Goal: Information Seeking & Learning: Learn about a topic

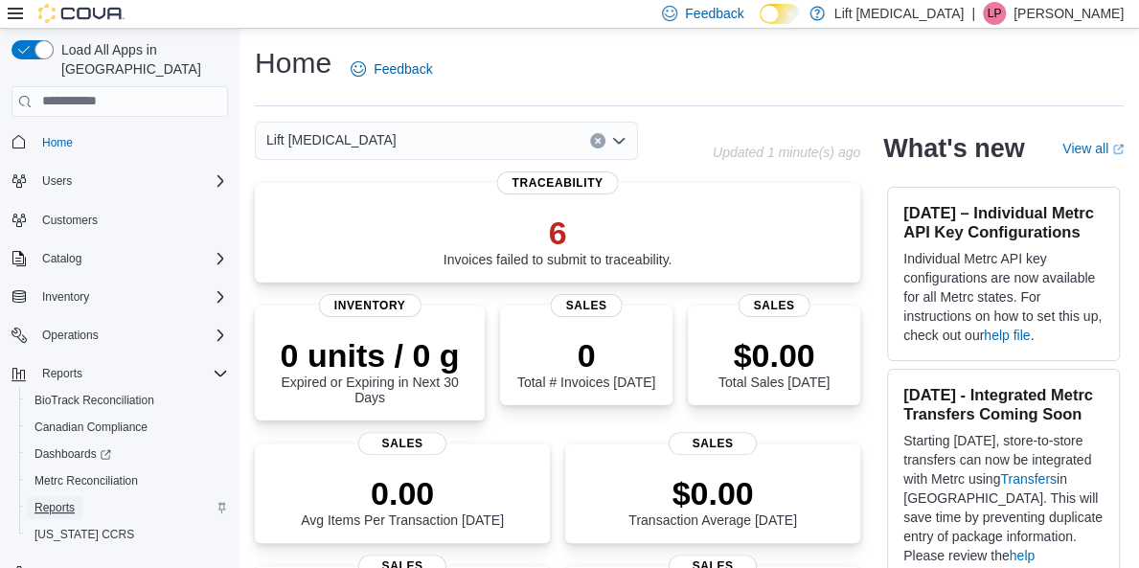
click at [61, 500] on span "Reports" at bounding box center [54, 507] width 40 height 15
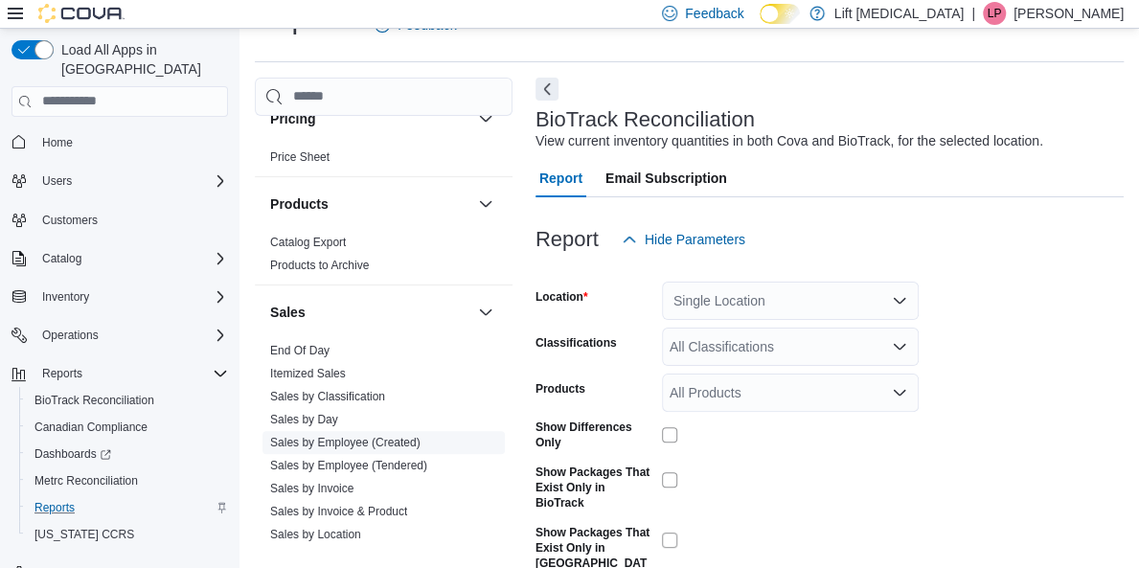
scroll to position [1557, 0]
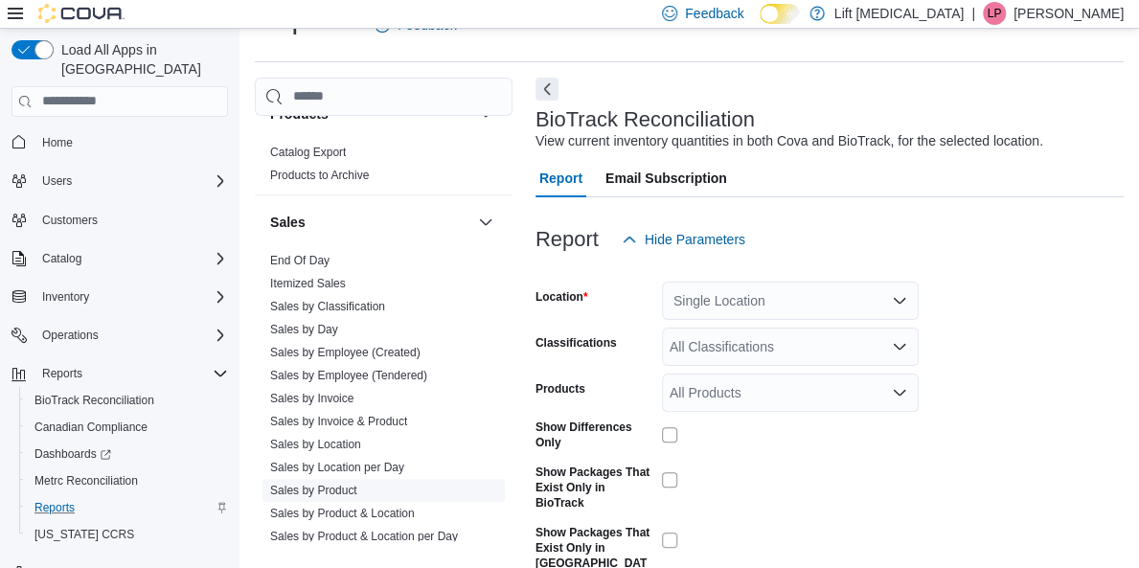
click at [331, 484] on link "Sales by Product" at bounding box center [313, 490] width 87 height 13
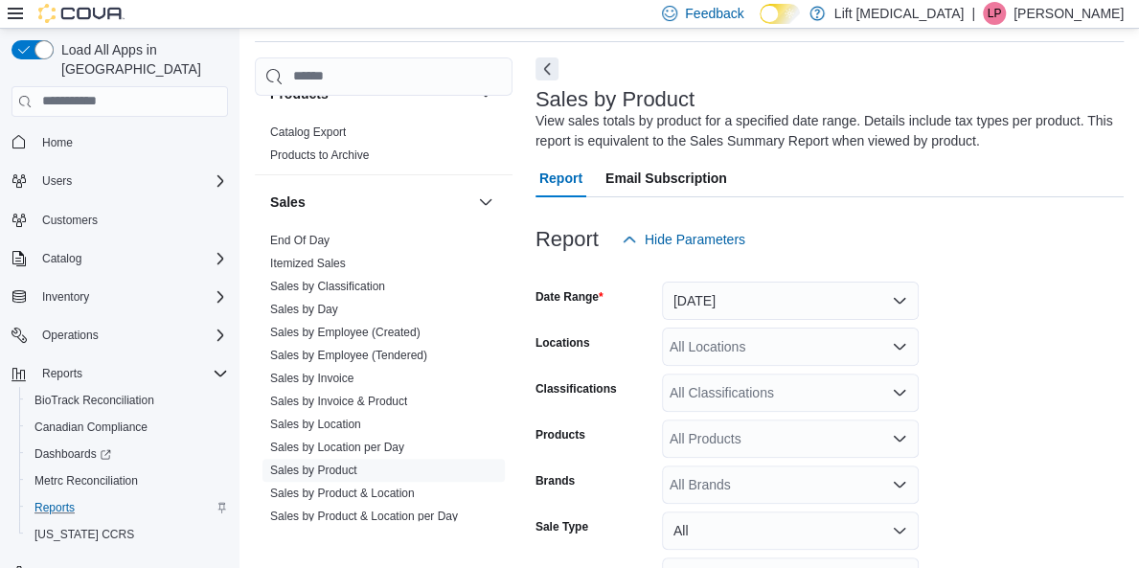
scroll to position [229, 0]
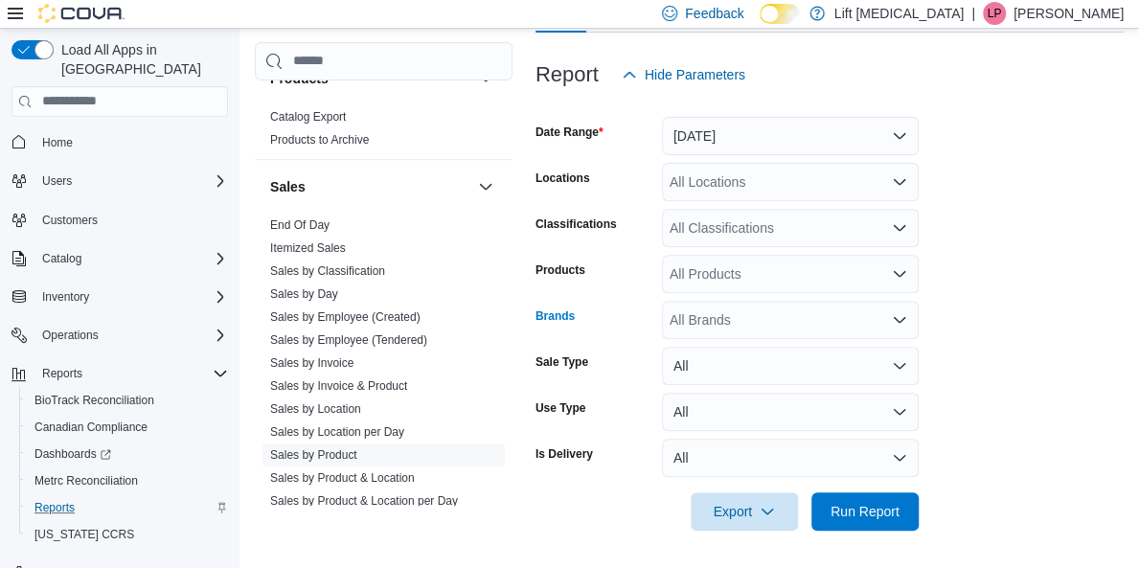
click at [828, 322] on div "All Brands" at bounding box center [790, 320] width 257 height 38
drag, startPoint x: 883, startPoint y: 363, endPoint x: 904, endPoint y: 321, distance: 47.1
click at [904, 321] on icon "Open list of options" at bounding box center [899, 319] width 15 height 15
click at [1023, 297] on form "Date Range Yesterday Locations All Locations Classifications All Classification…" at bounding box center [829, 312] width 588 height 437
click at [866, 317] on div "*****" at bounding box center [790, 320] width 257 height 38
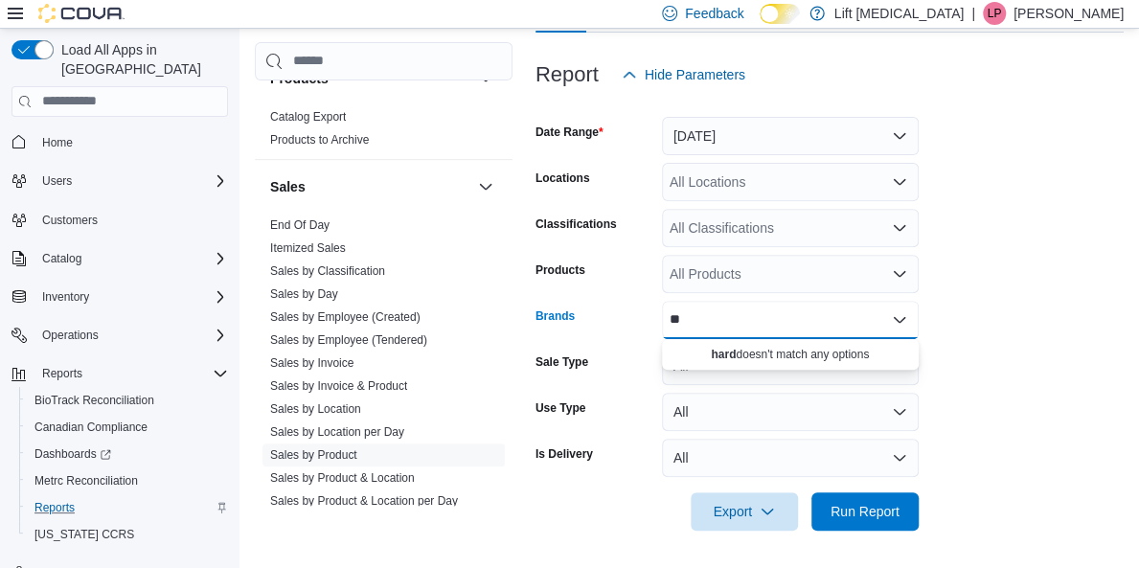
type input "*"
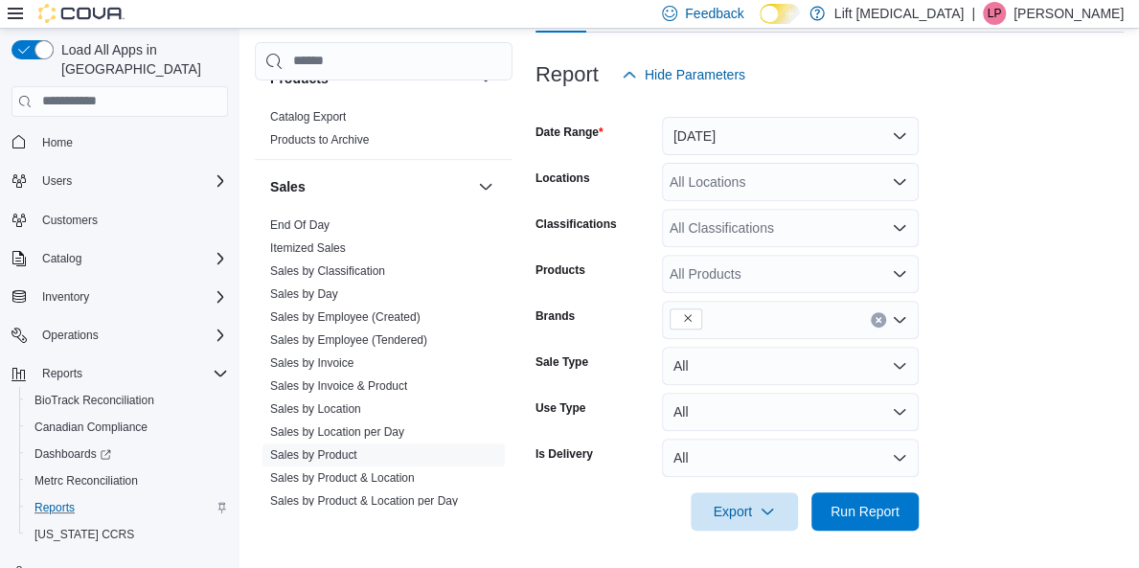
click at [1051, 286] on form "Date Range Yesterday Locations All Locations Classifications All Classification…" at bounding box center [829, 312] width 588 height 437
click at [694, 322] on span at bounding box center [686, 318] width 33 height 21
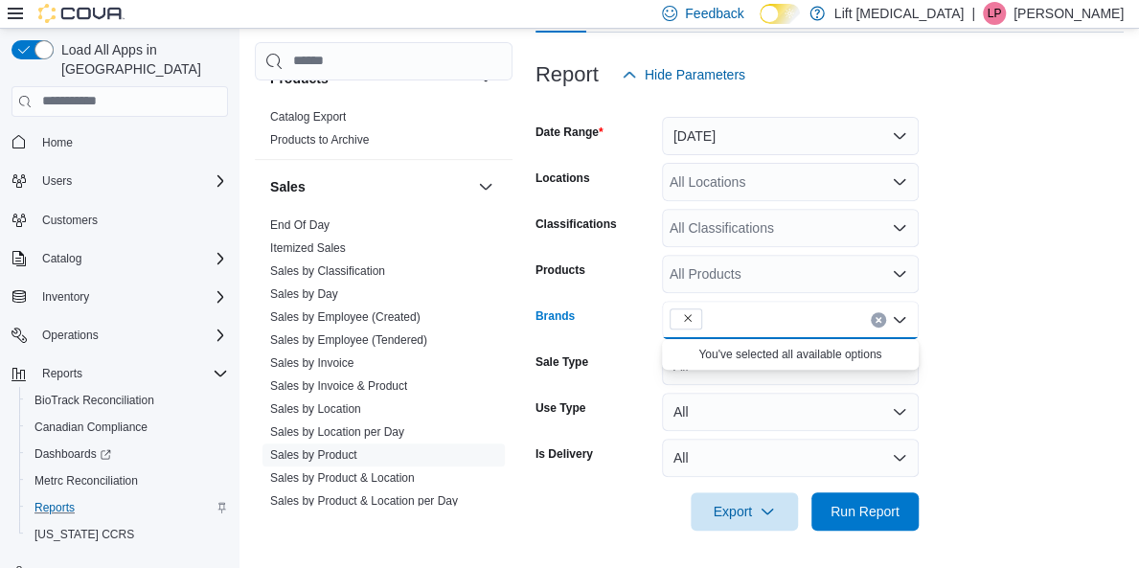
click at [679, 313] on span at bounding box center [685, 317] width 15 height 17
click at [685, 315] on icon "Remove from selection in this group" at bounding box center [687, 317] width 11 height 11
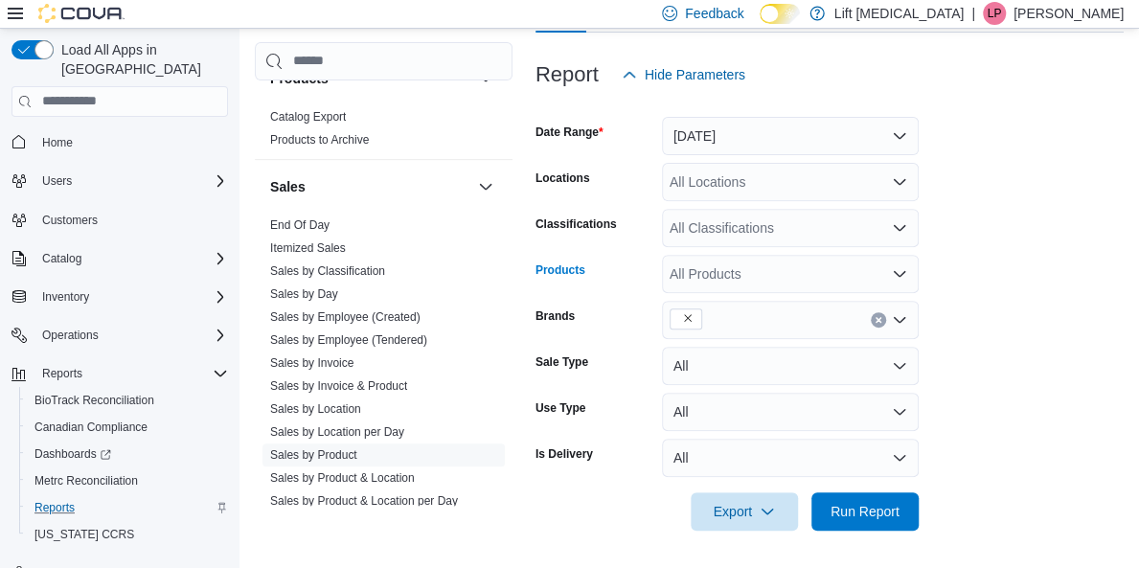
click at [905, 275] on icon "Open list of options" at bounding box center [899, 273] width 15 height 15
click at [1001, 298] on form "Date Range Yesterday Locations All Locations Classifications All Classification…" at bounding box center [829, 312] width 588 height 437
click at [853, 273] on div "**" at bounding box center [790, 274] width 257 height 38
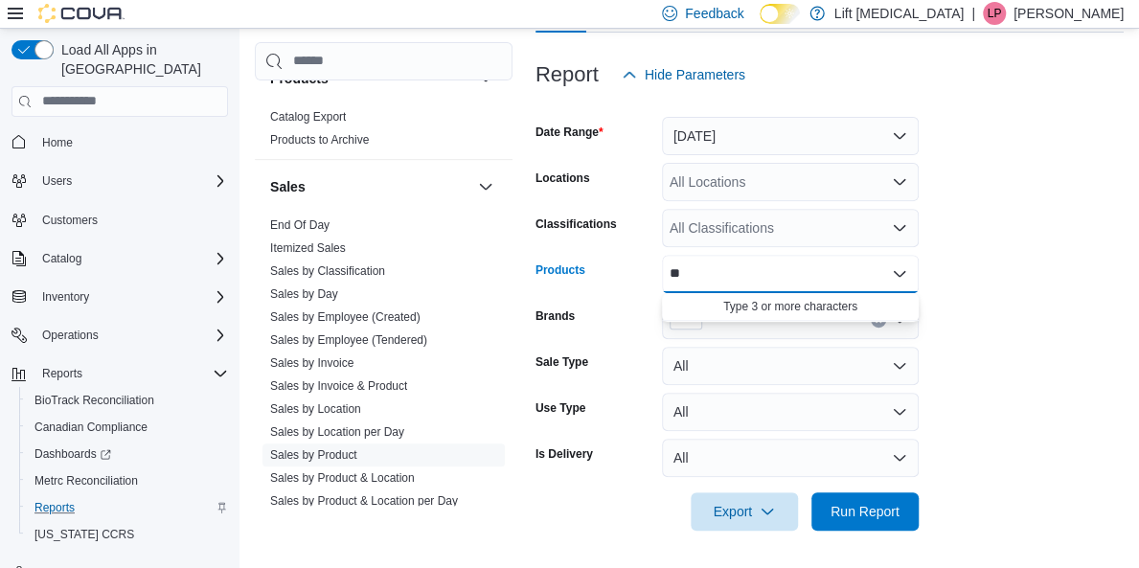
type input "*"
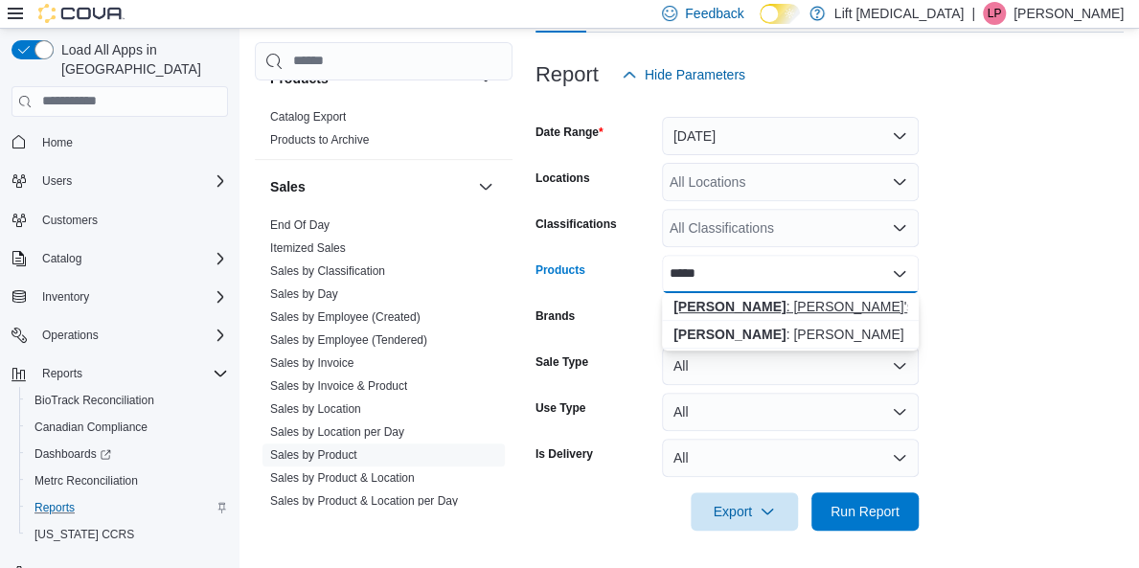
type input "*****"
click at [798, 309] on div "Hardy : Eden's Fire 1g" at bounding box center [790, 306] width 234 height 19
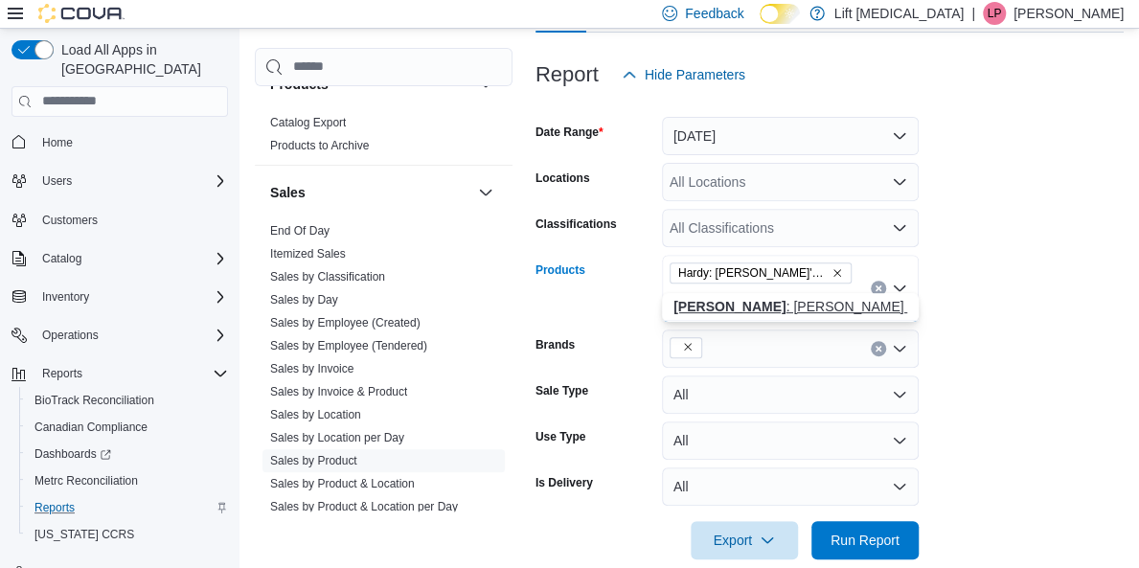
type input "*****"
click at [773, 302] on div "Hardy : Runtz of Eden 1g" at bounding box center [790, 306] width 234 height 19
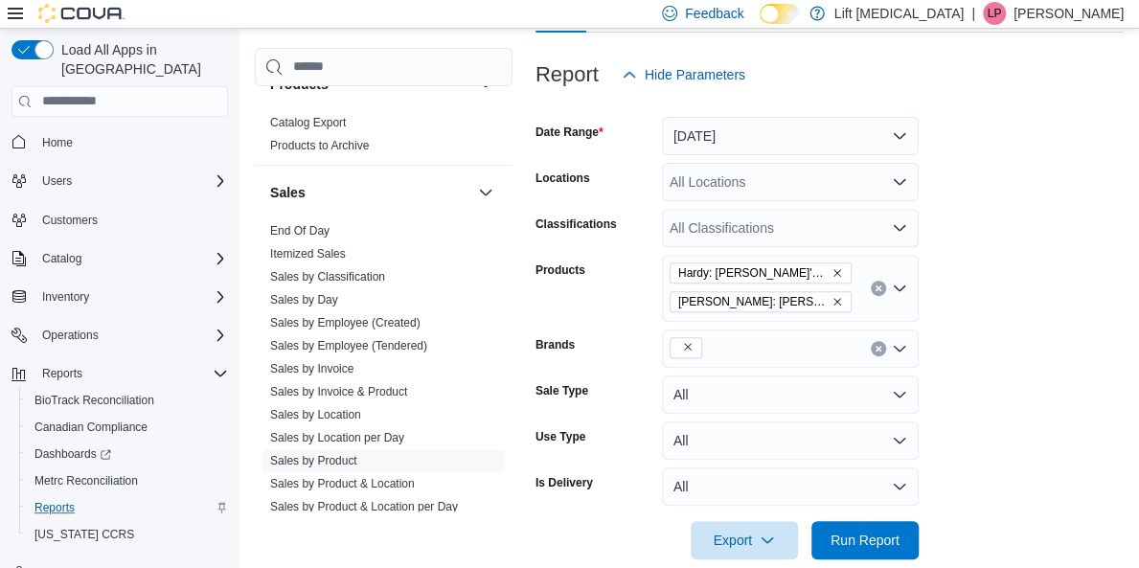
click at [1012, 334] on form "Date Range Yesterday Locations All Locations Classifications All Classification…" at bounding box center [829, 327] width 588 height 466
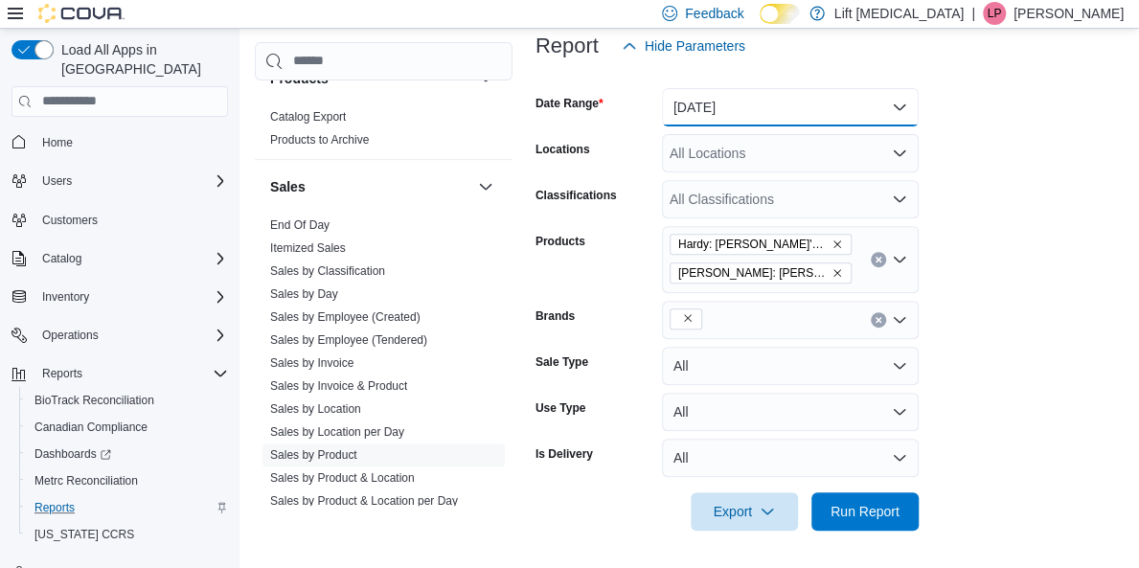
click at [912, 104] on button "Yesterday" at bounding box center [790, 107] width 257 height 38
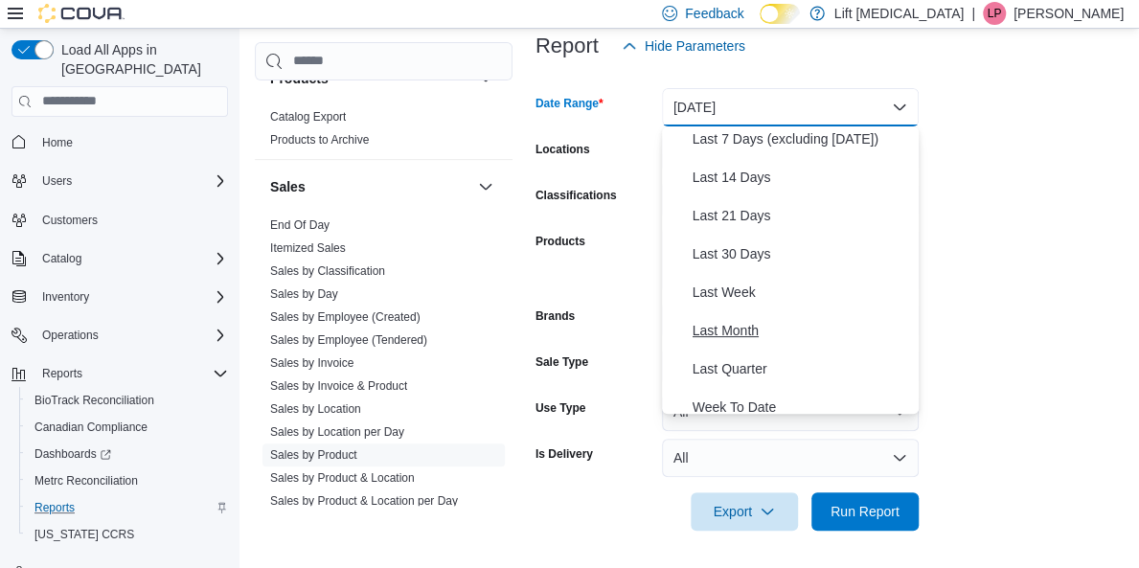
scroll to position [161, 0]
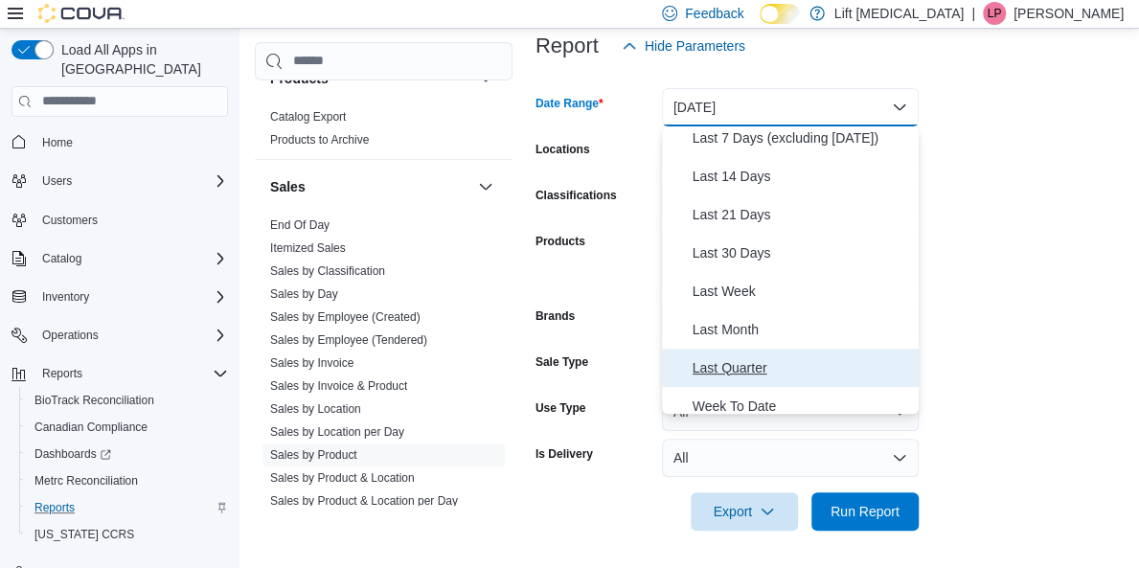
click at [776, 363] on span "Last Quarter" at bounding box center [802, 367] width 218 height 23
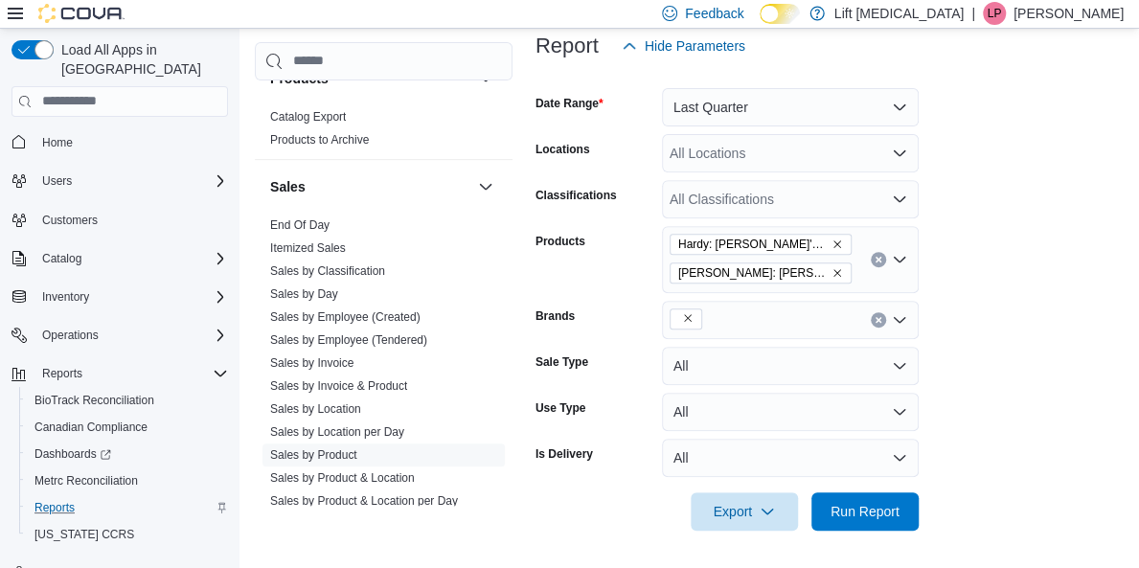
click at [994, 307] on form "Date Range Last Quarter Locations All Locations Classifications All Classificat…" at bounding box center [829, 298] width 588 height 466
click at [854, 509] on span "Run Report" at bounding box center [864, 510] width 69 height 19
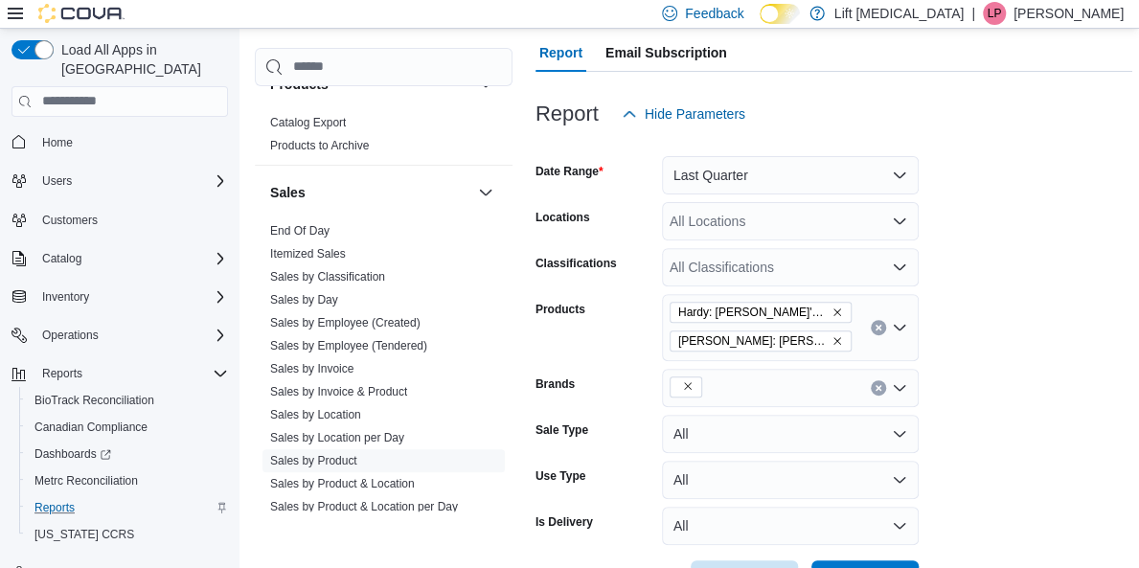
scroll to position [193, 0]
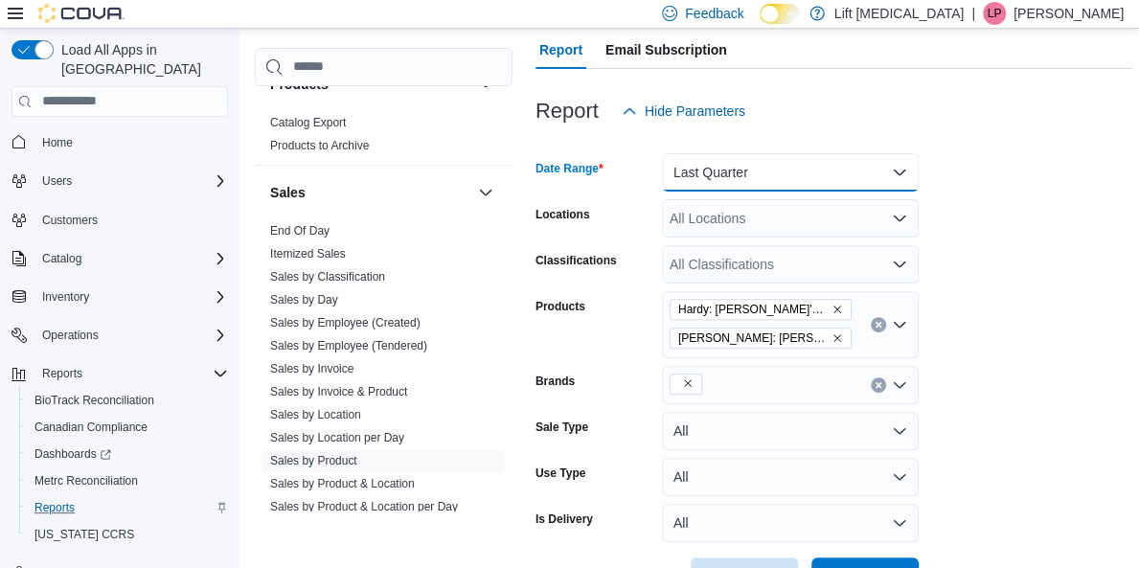
click at [893, 165] on button "Last Quarter" at bounding box center [790, 172] width 257 height 38
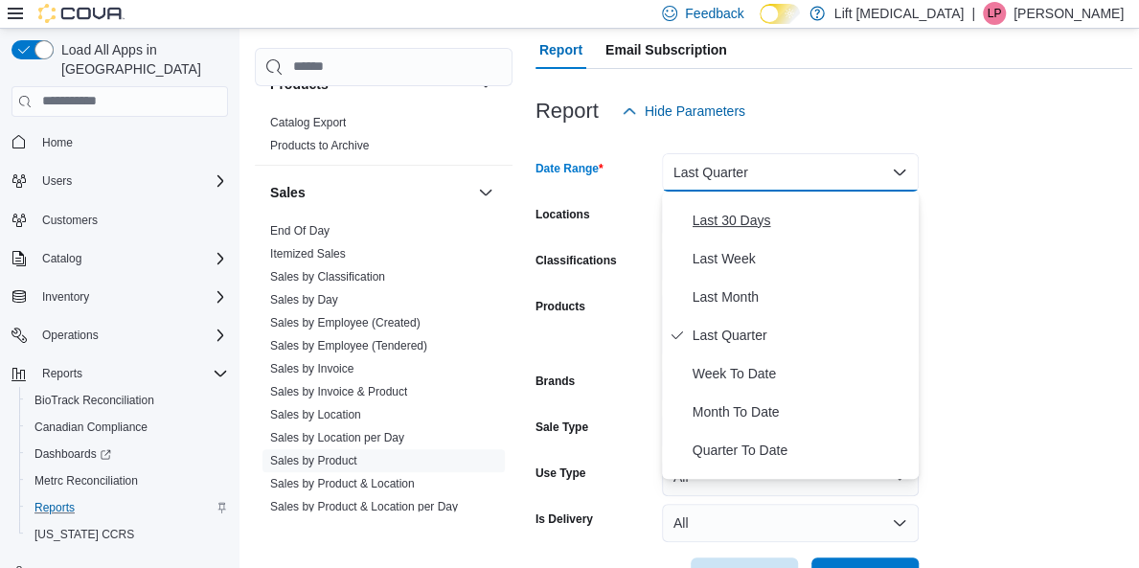
scroll to position [287, 0]
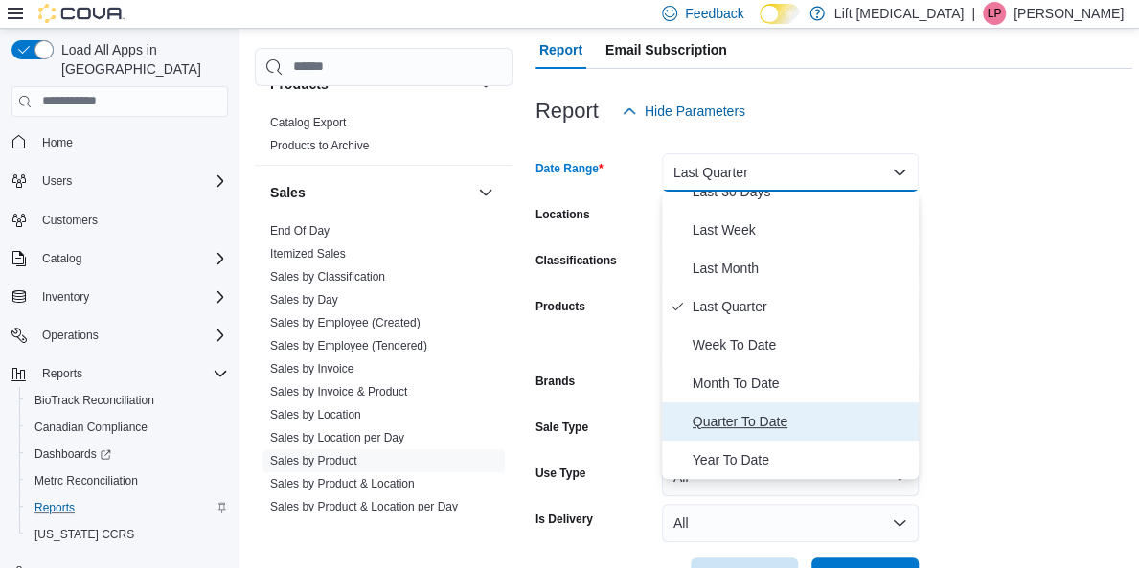
click at [770, 413] on span "Quarter To Date" at bounding box center [802, 421] width 218 height 23
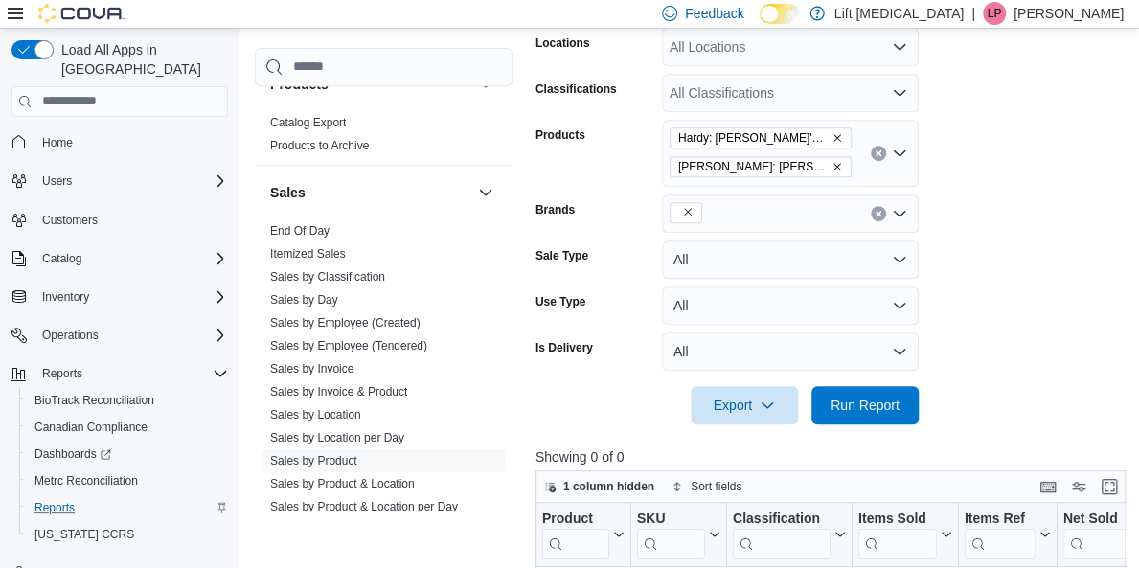
scroll to position [365, 0]
click at [874, 411] on span "Run Report" at bounding box center [864, 403] width 69 height 19
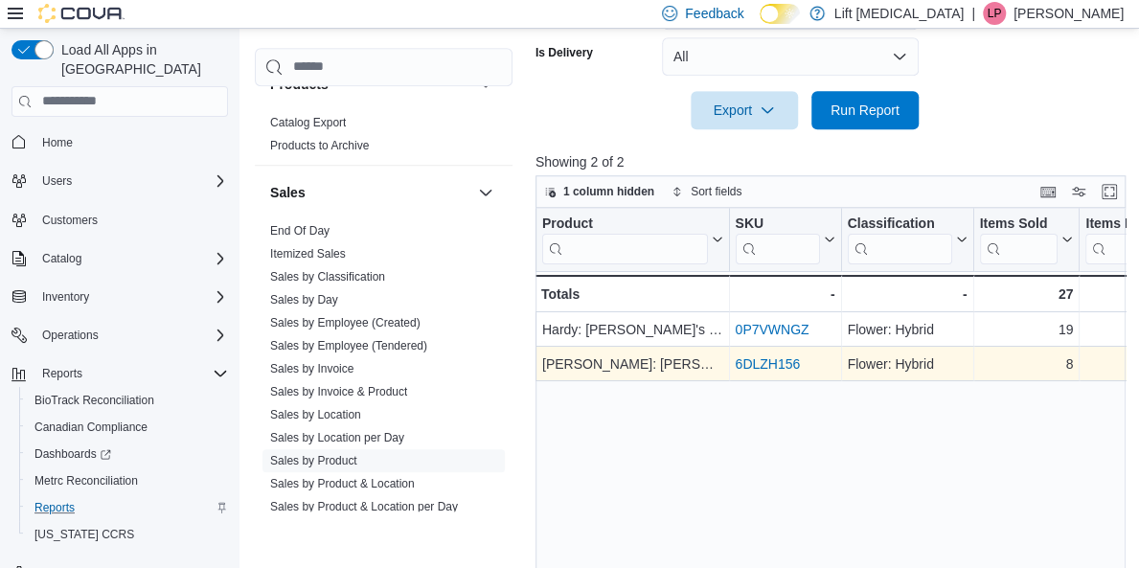
click at [771, 357] on link "6DLZH156" at bounding box center [767, 363] width 65 height 15
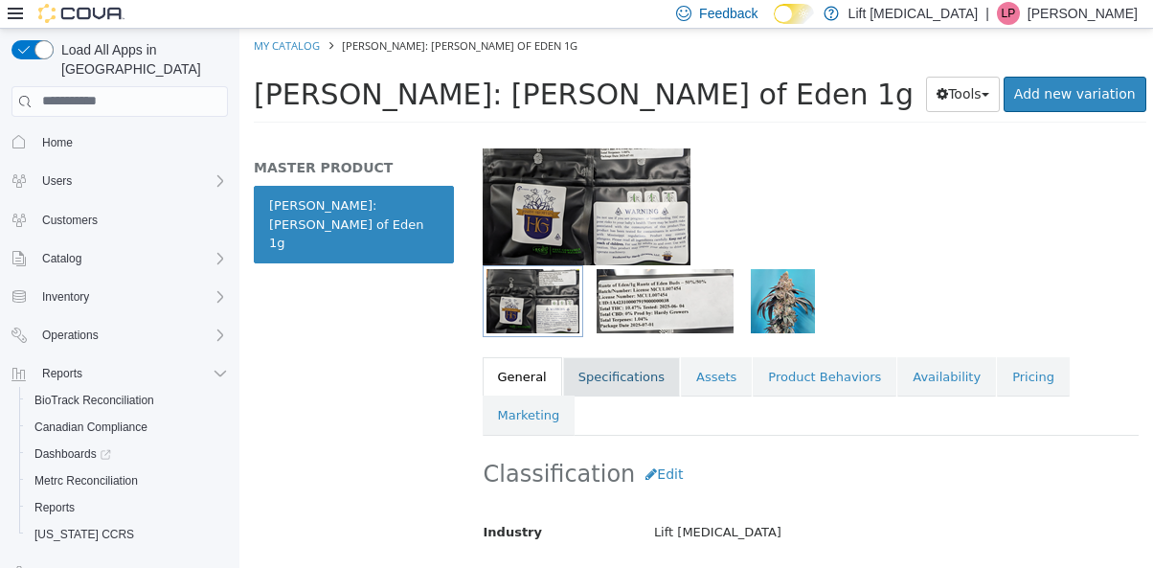
scroll to position [140, 0]
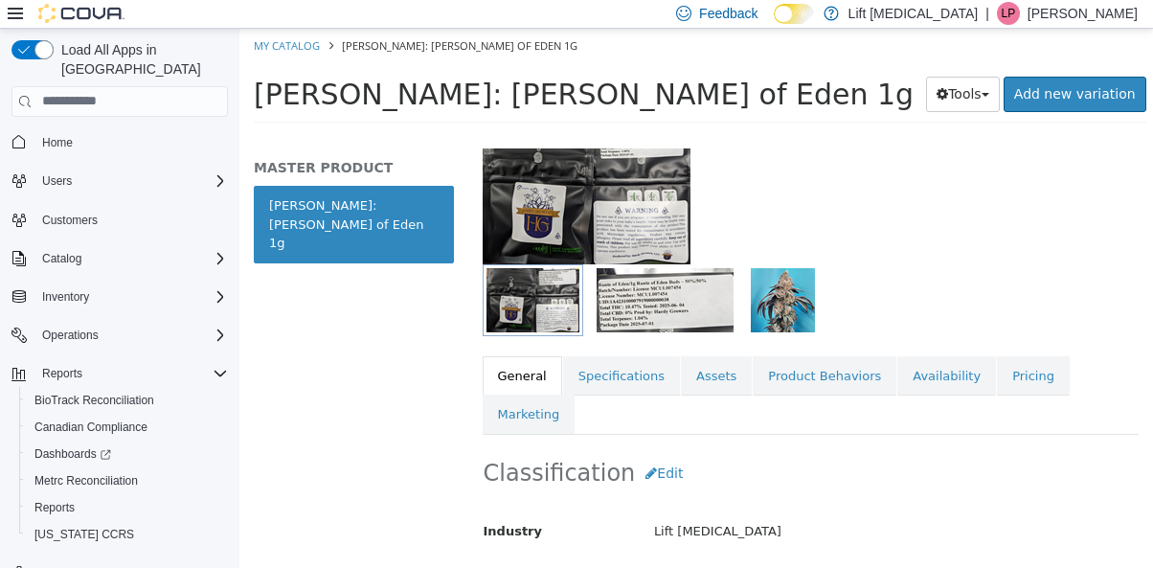
click at [642, 299] on img "button" at bounding box center [665, 299] width 137 height 64
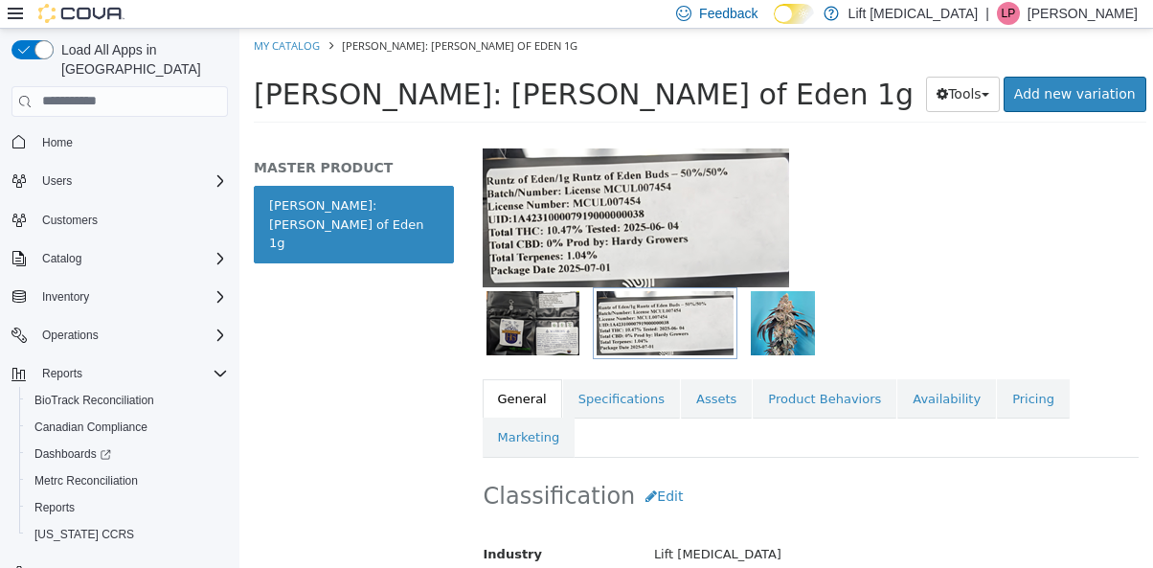
scroll to position [115, 0]
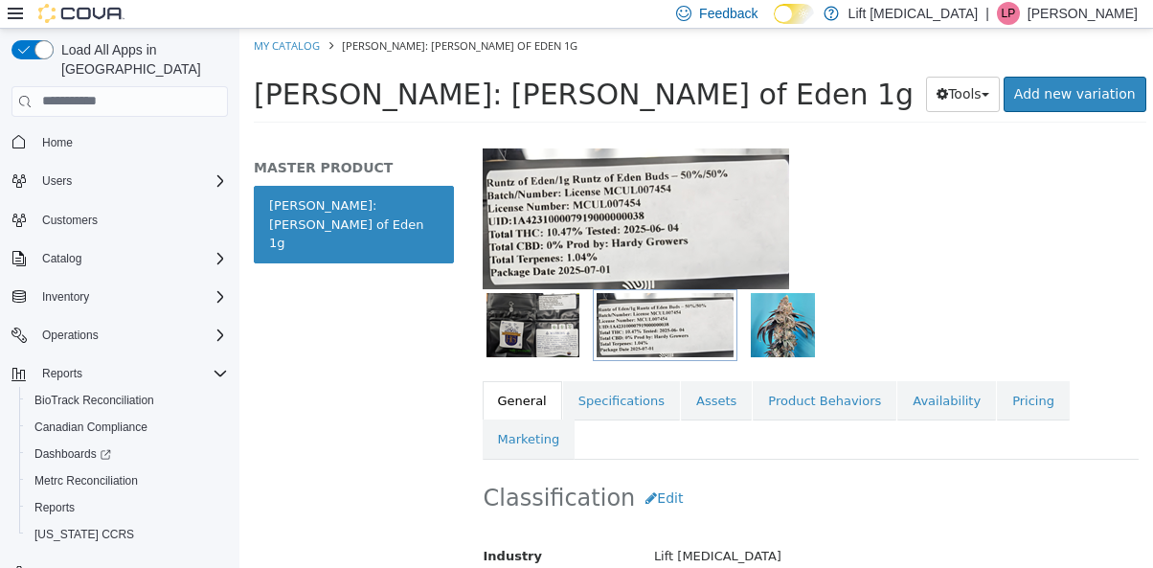
click at [836, 185] on div at bounding box center [811, 207] width 686 height 164
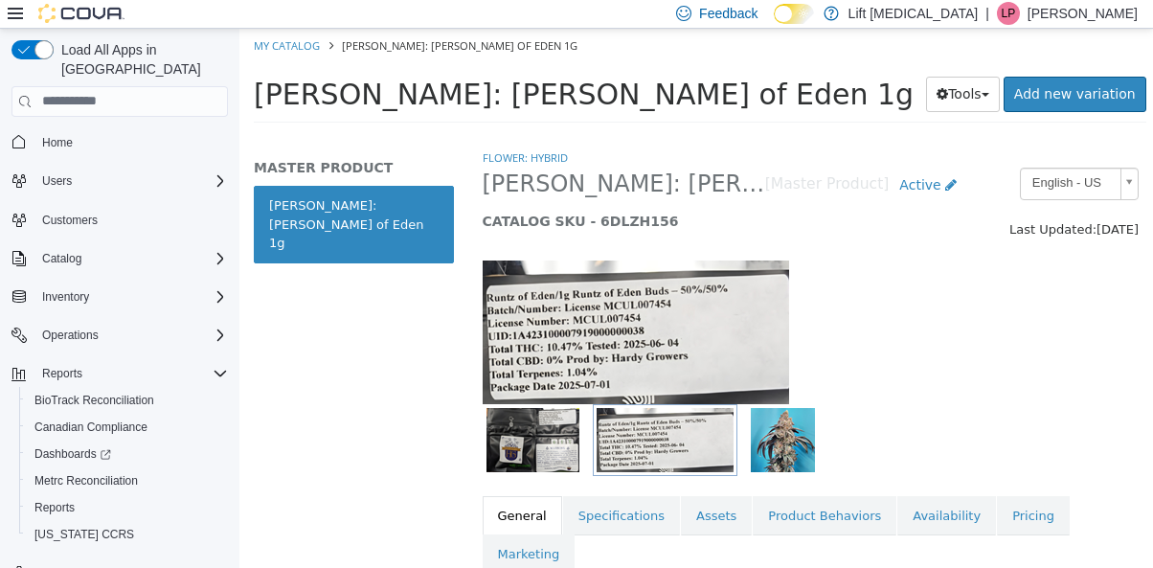
click at [534, 431] on img "button" at bounding box center [533, 439] width 93 height 64
